Goal: Navigation & Orientation: Find specific page/section

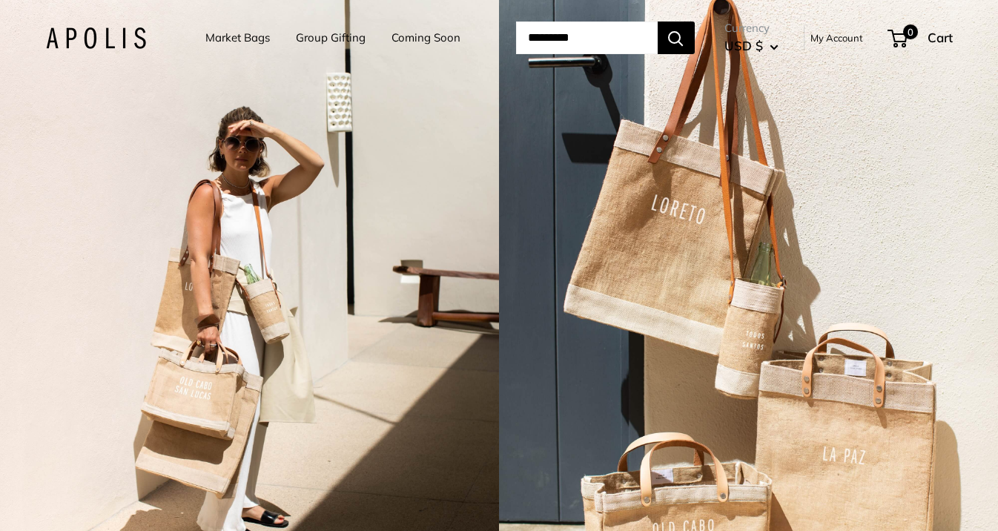
click at [321, 35] on link "Group Gifting" at bounding box center [331, 37] width 70 height 21
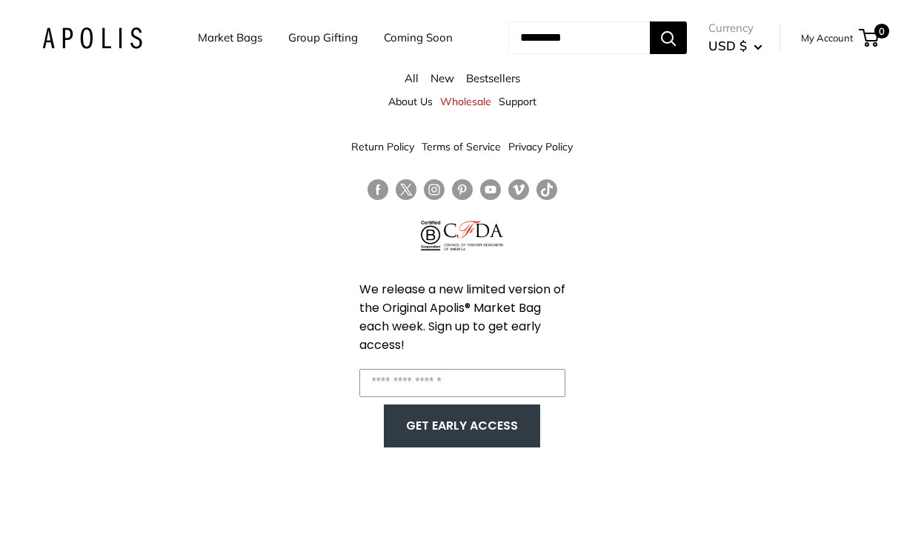
click at [78, 49] on img at bounding box center [92, 37] width 100 height 21
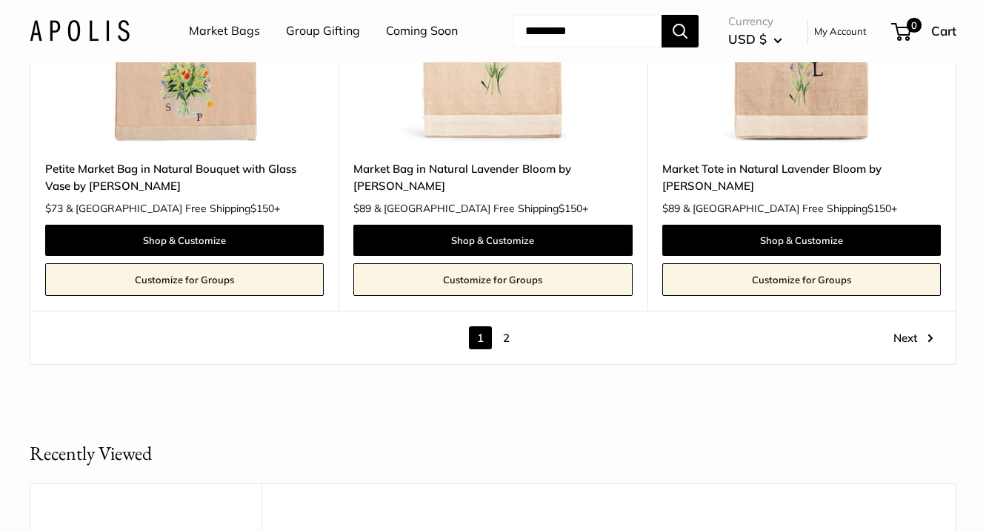
scroll to position [7940, 0]
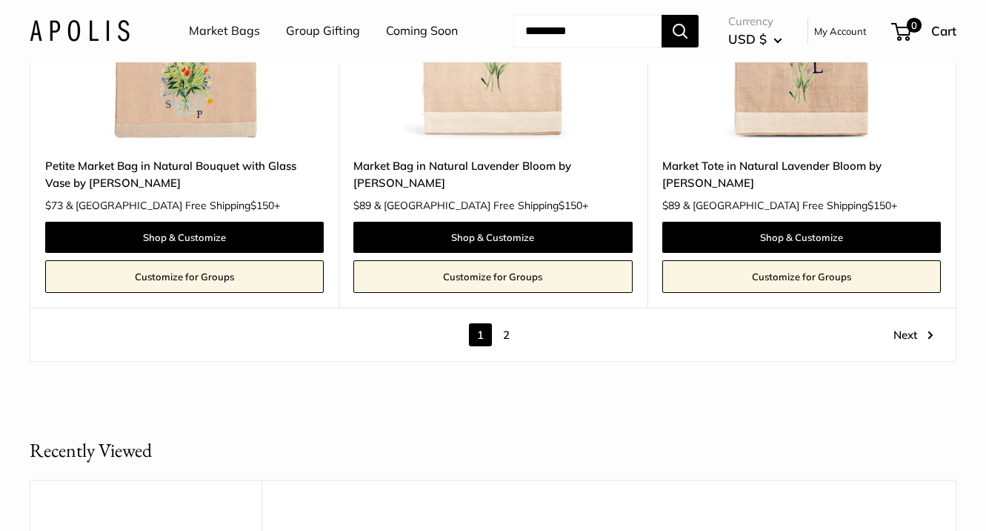
click at [509, 346] on link "2" at bounding box center [506, 334] width 23 height 23
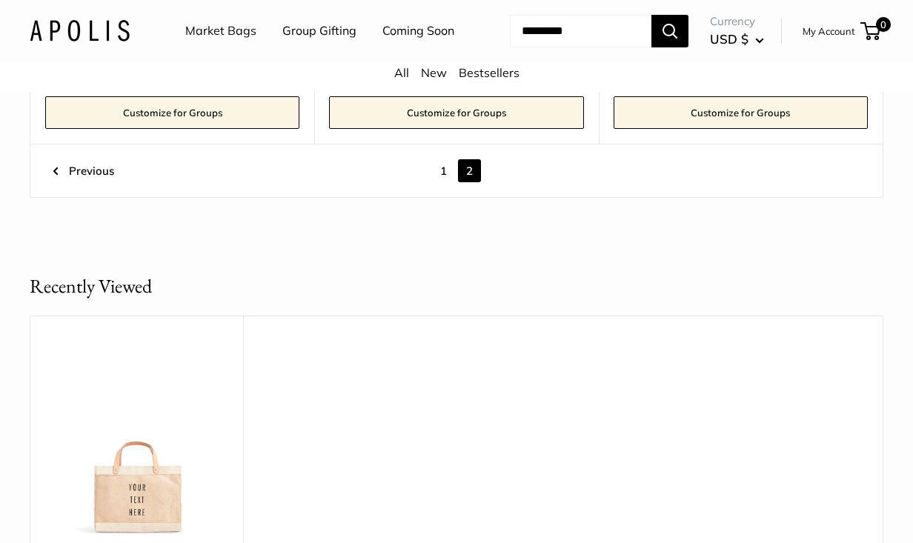
scroll to position [2658, 0]
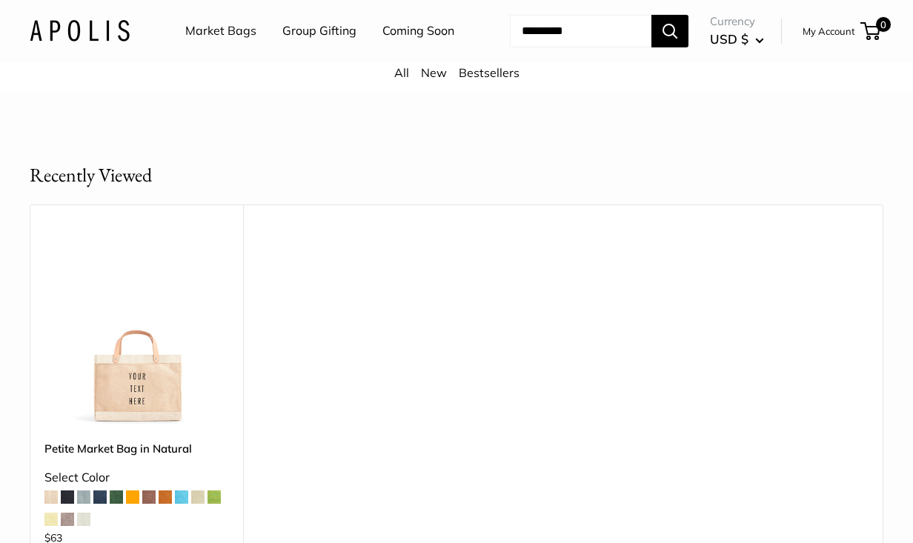
click at [0, 0] on img at bounding box center [0, 0] width 0 height 0
